Goal: Task Accomplishment & Management: Manage account settings

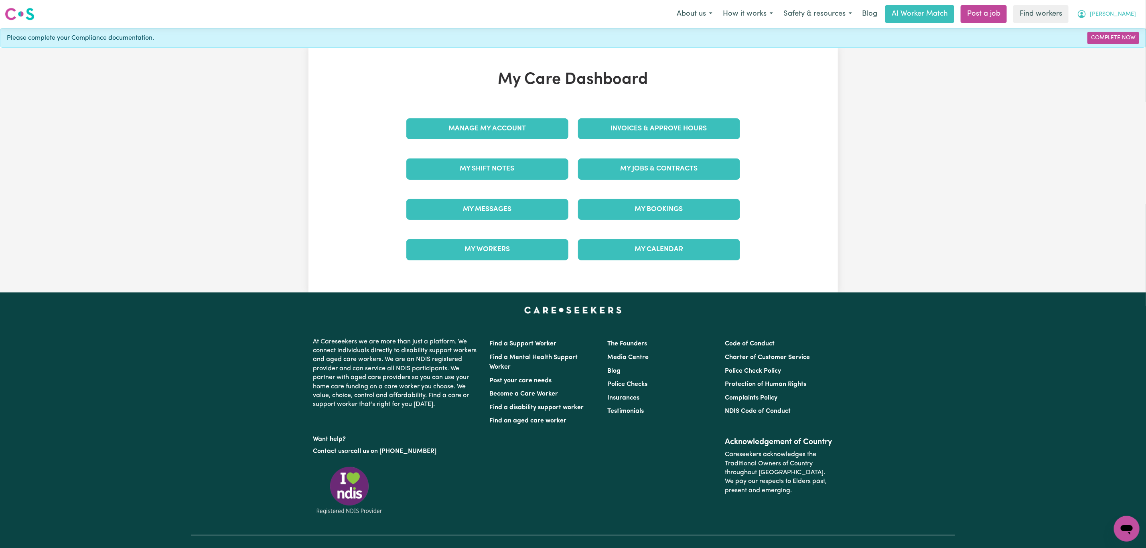
drag, startPoint x: 1128, startPoint y: 14, endPoint x: 1127, endPoint y: 21, distance: 6.6
click at [1128, 14] on span "[PERSON_NAME]" at bounding box center [1113, 14] width 46 height 9
click at [1112, 47] on link "Logout" at bounding box center [1109, 46] width 63 height 15
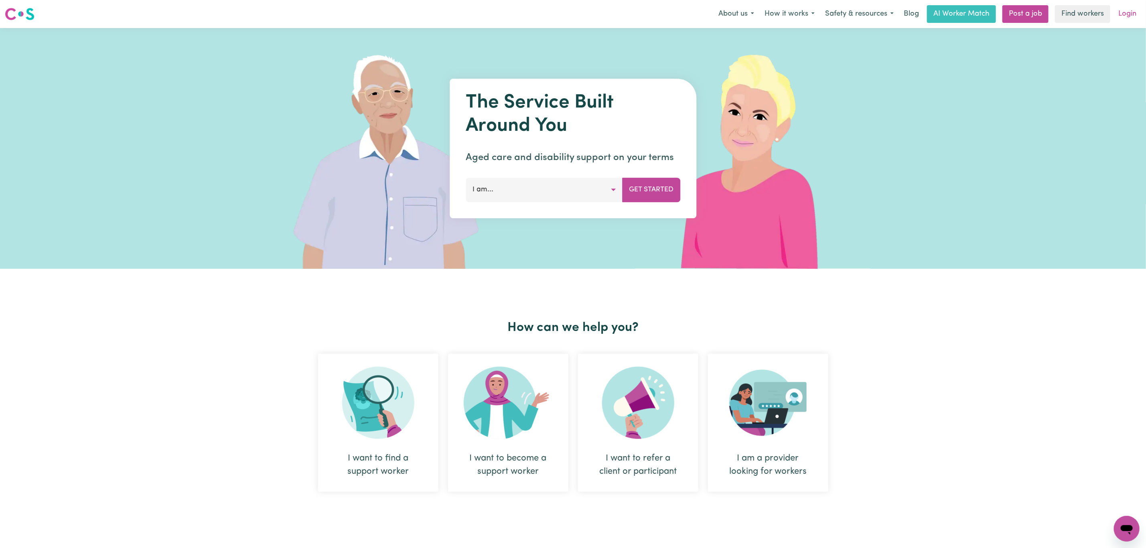
click at [1131, 14] on link "Login" at bounding box center [1128, 14] width 28 height 18
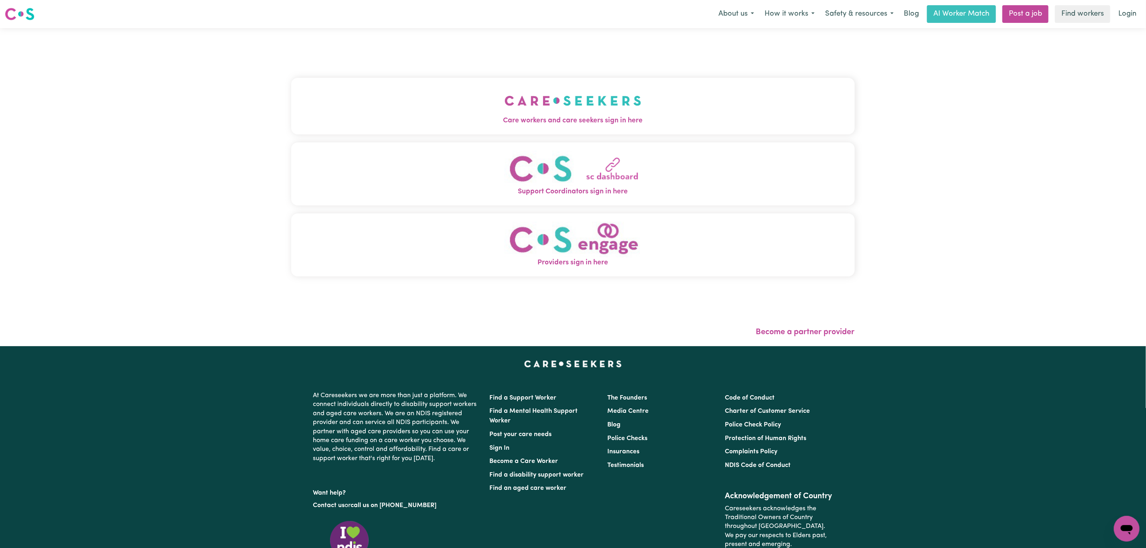
click at [477, 133] on button "Care workers and care seekers sign in here" at bounding box center [573, 106] width 564 height 56
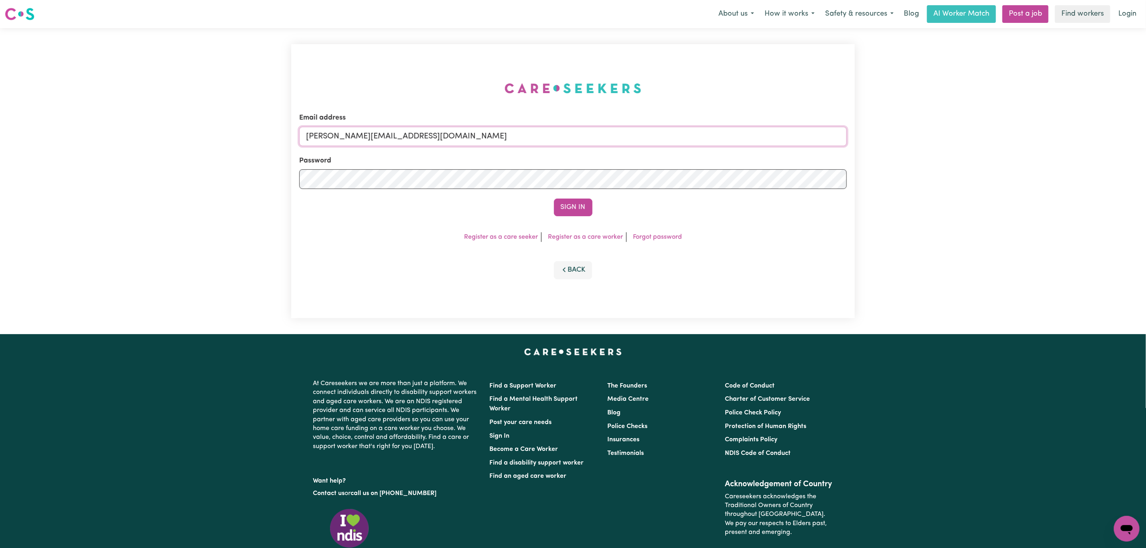
click at [407, 137] on input "[PERSON_NAME][EMAIL_ADDRESS][DOMAIN_NAME]" at bounding box center [573, 136] width 548 height 19
drag, startPoint x: 350, startPoint y: 136, endPoint x: 571, endPoint y: 153, distance: 222.1
click at [567, 140] on input "[EMAIL_ADDRESS][PERSON_NAME][DOMAIN_NAME]" at bounding box center [573, 136] width 548 height 19
type input "superuser~[EMAIL_ADDRESS][DOMAIN_NAME]"
click at [578, 200] on button "Sign In" at bounding box center [573, 208] width 39 height 18
